Goal: Complete application form: Complete application form

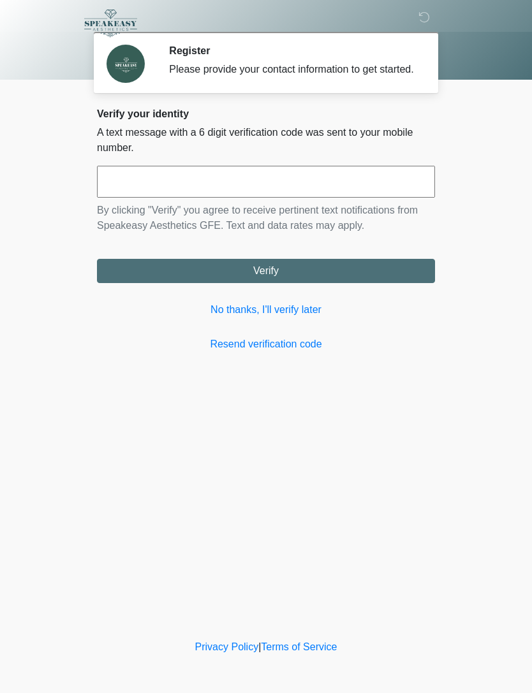
click at [358, 198] on input "text" at bounding box center [266, 182] width 338 height 32
click at [444, 364] on div "Register Please provide your contact information to get started. Please connect…" at bounding box center [266, 318] width 382 height 611
click at [258, 196] on input "text" at bounding box center [266, 182] width 338 height 32
type input "******"
click at [359, 283] on button "Verify" at bounding box center [266, 271] width 338 height 24
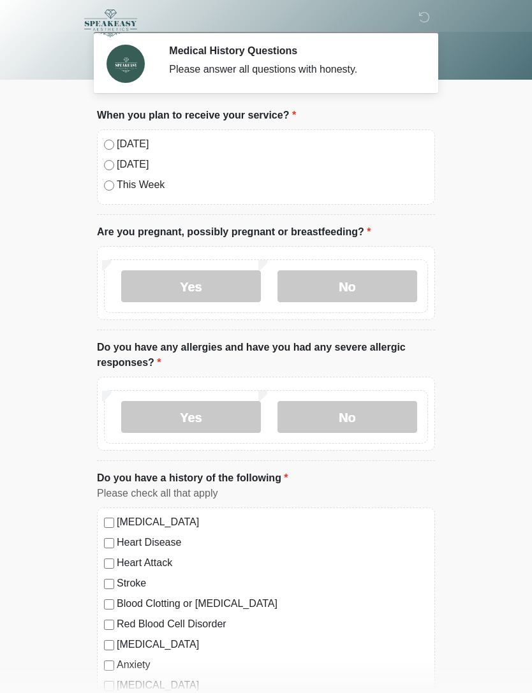
click at [371, 281] on label "No" at bounding box center [347, 286] width 140 height 32
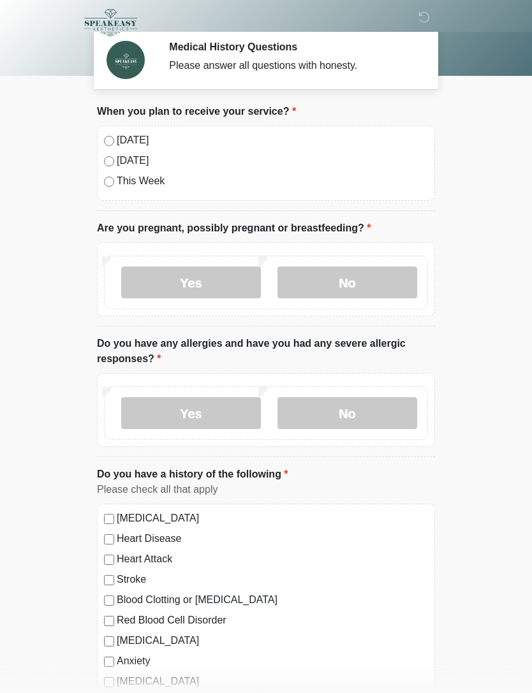
click at [374, 412] on label "No" at bounding box center [347, 414] width 140 height 32
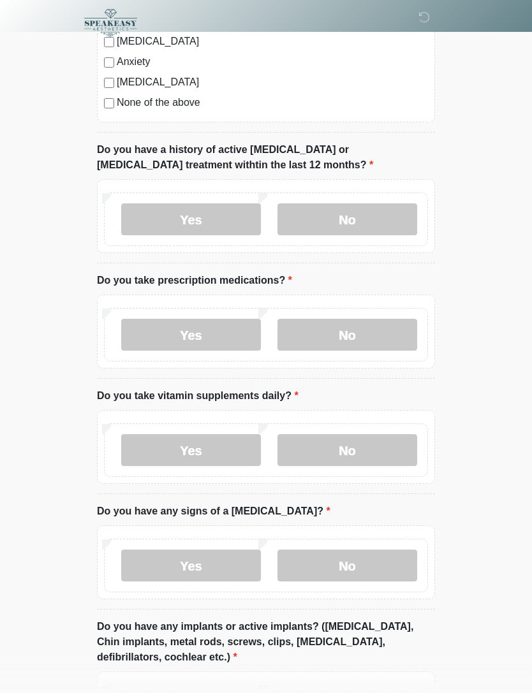
scroll to position [607, 0]
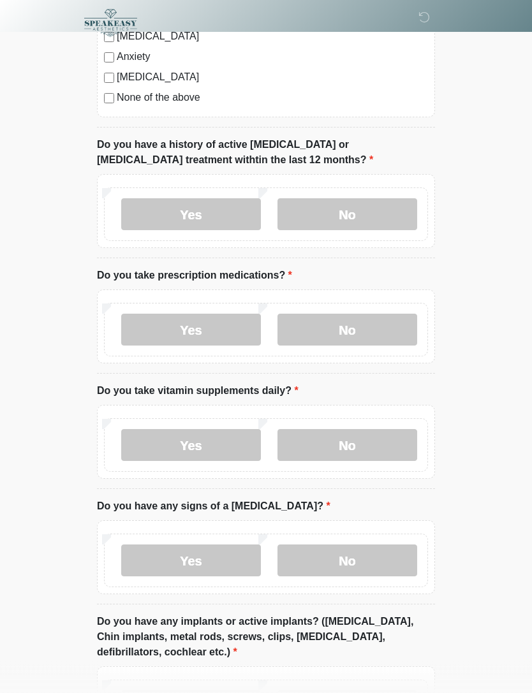
click at [330, 214] on label "No" at bounding box center [347, 215] width 140 height 32
click at [331, 324] on label "No" at bounding box center [347, 330] width 140 height 32
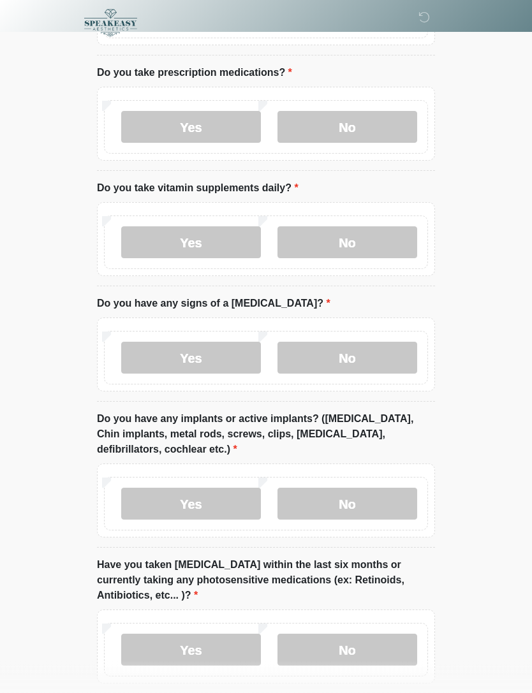
scroll to position [815, 0]
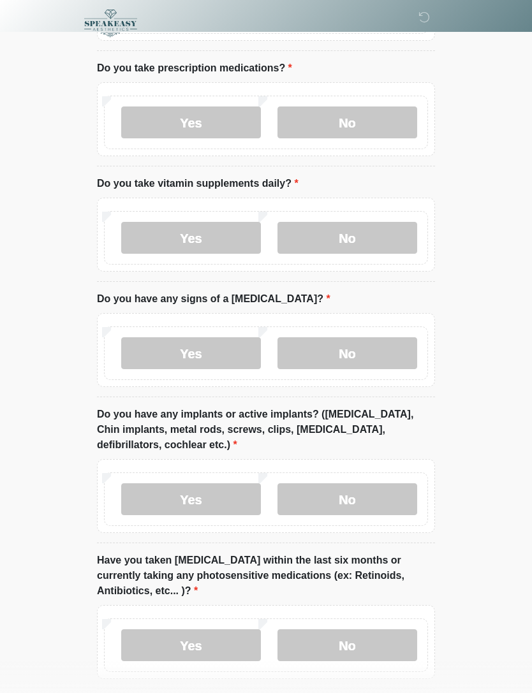
click at [326, 229] on label "No" at bounding box center [347, 238] width 140 height 32
click at [331, 349] on label "No" at bounding box center [347, 353] width 140 height 32
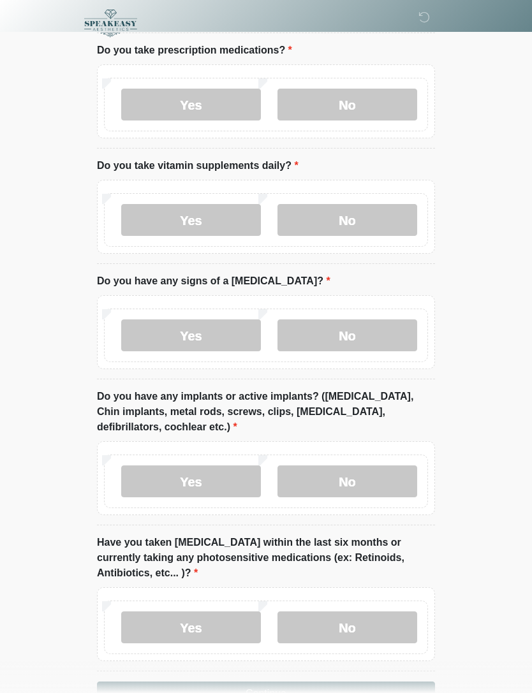
scroll to position [871, 0]
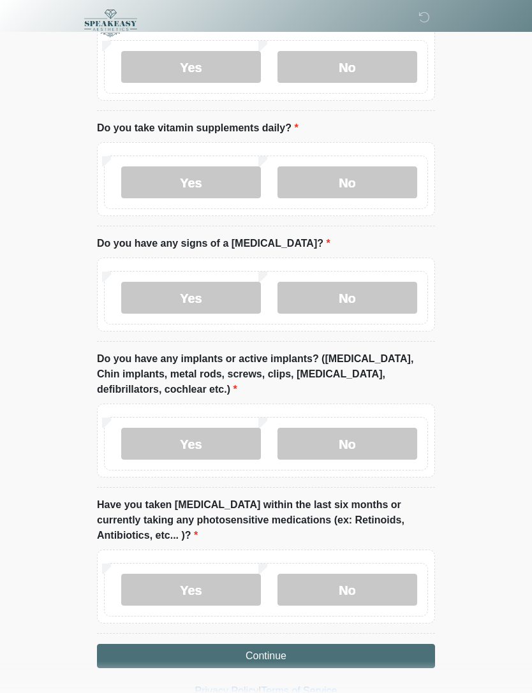
click at [337, 443] on label "No" at bounding box center [347, 444] width 140 height 32
click at [317, 586] on label "No" at bounding box center [347, 590] width 140 height 32
click at [243, 657] on button "Continue" at bounding box center [266, 656] width 338 height 24
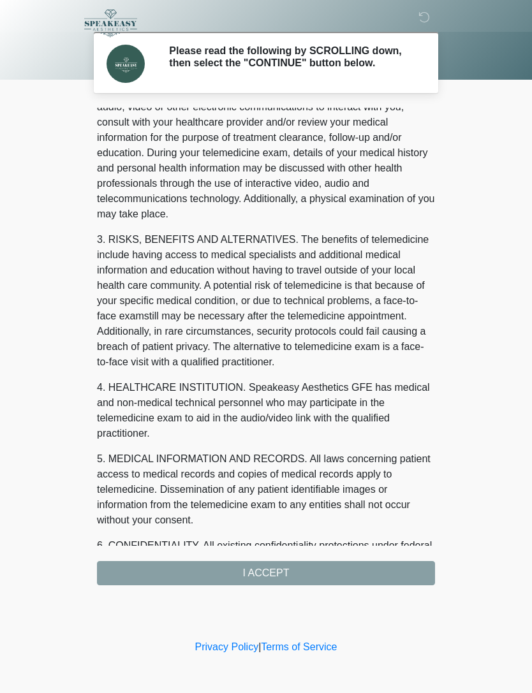
scroll to position [80, 0]
click at [218, 569] on div "1. PURPOSE. The purpose of this form is to obtain your consent for a telemedici…" at bounding box center [266, 346] width 338 height 477
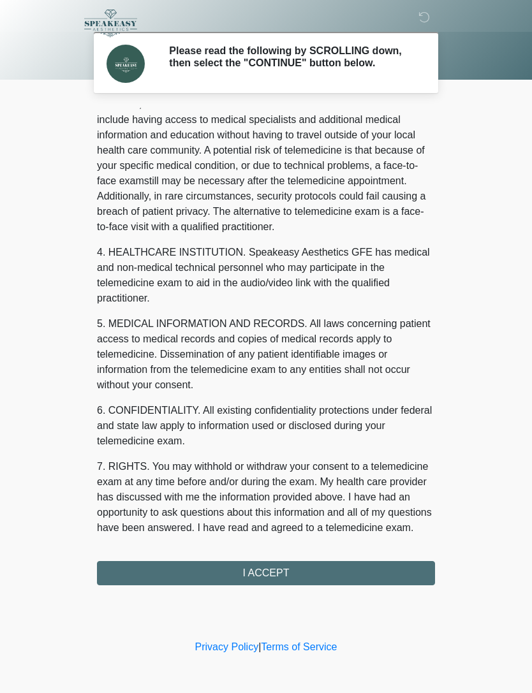
scroll to position [230, 0]
click at [210, 574] on button "I ACCEPT" at bounding box center [266, 573] width 338 height 24
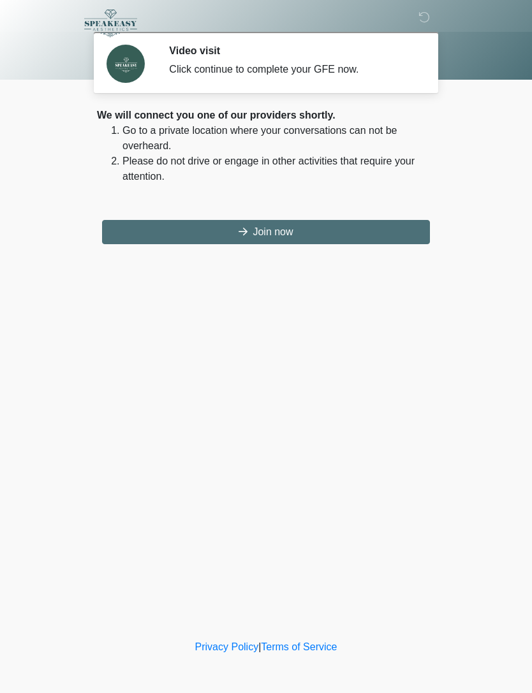
click at [222, 226] on button "Join now" at bounding box center [266, 232] width 328 height 24
